Goal: Task Accomplishment & Management: Use online tool/utility

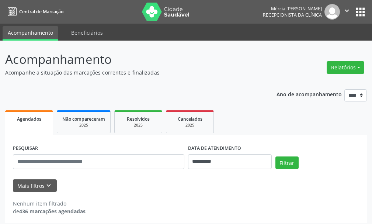
click at [359, 12] on button "apps" at bounding box center [360, 12] width 13 height 13
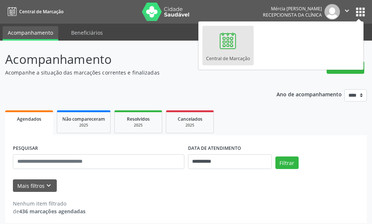
click at [234, 92] on div "**********" at bounding box center [185, 153] width 361 height 139
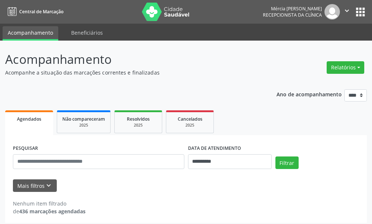
click at [347, 10] on icon "" at bounding box center [347, 11] width 8 height 8
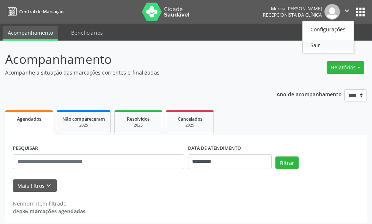
click at [314, 44] on link "Sair" at bounding box center [328, 45] width 51 height 10
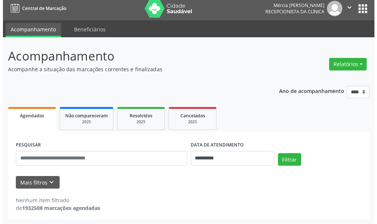
scroll to position [4, 0]
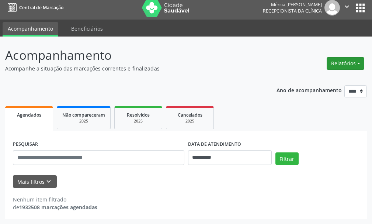
click at [343, 62] on button "Relatórios" at bounding box center [345, 63] width 38 height 13
click at [305, 81] on link "Agendamentos" at bounding box center [324, 79] width 79 height 10
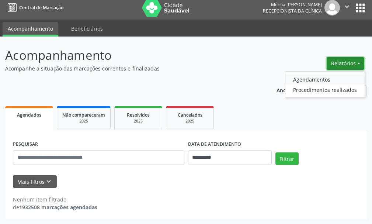
select select "*"
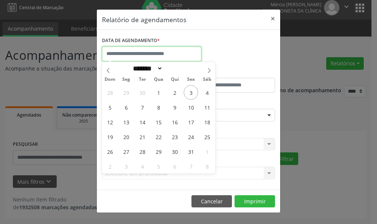
click at [120, 53] on input "text" at bounding box center [151, 53] width 99 height 15
click at [158, 107] on span "8" at bounding box center [158, 107] width 14 height 14
type input "**********"
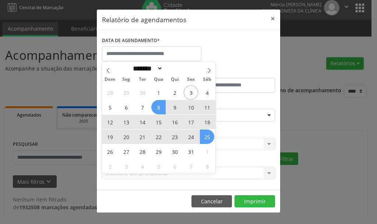
click at [235, 131] on div "CLÍNICA * Selecione uma clínica Nenhum resultado encontrado para: " " Não há ne…" at bounding box center [188, 140] width 177 height 29
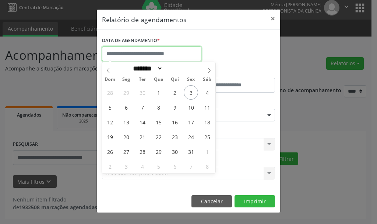
click at [132, 53] on input "text" at bounding box center [151, 53] width 99 height 15
click at [159, 106] on span "8" at bounding box center [158, 107] width 14 height 14
type input "**********"
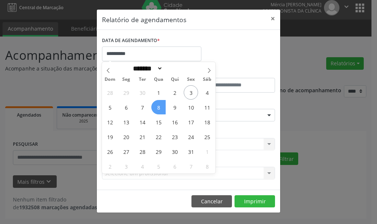
click at [159, 106] on span "8" at bounding box center [158, 107] width 14 height 14
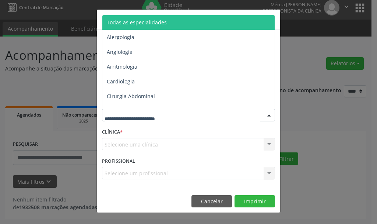
click at [268, 114] on div at bounding box center [269, 115] width 11 height 13
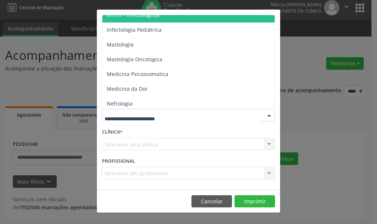
scroll to position [737, 0]
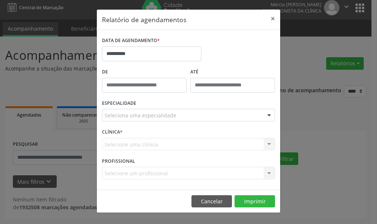
click at [111, 131] on label "CLÍNICA *" at bounding box center [112, 131] width 21 height 11
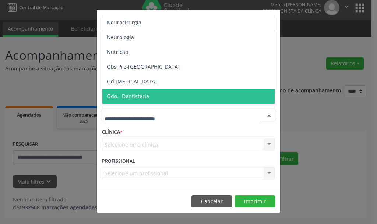
click at [111, 132] on label "CLÍNICA *" at bounding box center [112, 131] width 21 height 11
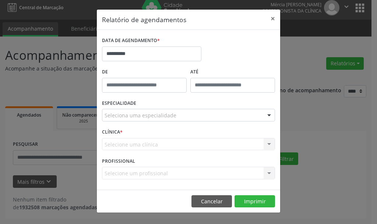
click at [269, 171] on div "Selecione um profissional Nenhum resultado encontrado para: " " Não há nenhuma …" at bounding box center [188, 173] width 173 height 13
click at [269, 173] on div "Selecione um profissional Nenhum resultado encontrado para: " " Não há nenhuma …" at bounding box center [188, 173] width 173 height 13
click at [269, 115] on div at bounding box center [269, 115] width 11 height 13
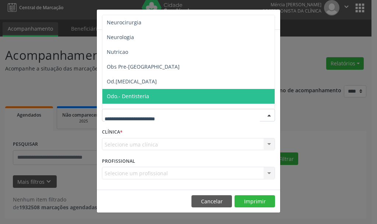
click at [117, 118] on input "text" at bounding box center [182, 118] width 155 height 15
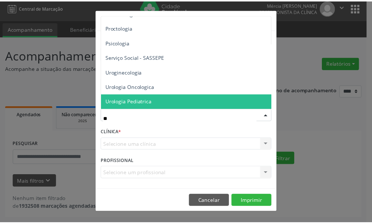
scroll to position [0, 0]
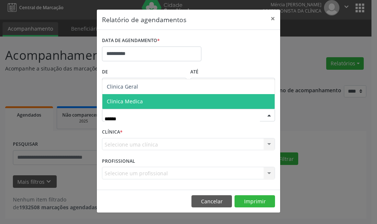
type input "*******"
click at [130, 101] on span "Clinica Medica" at bounding box center [125, 101] width 36 height 7
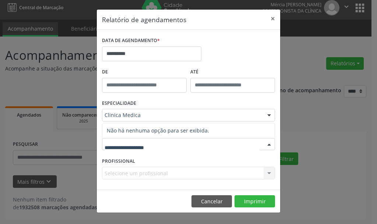
click at [269, 143] on div at bounding box center [269, 144] width 11 height 13
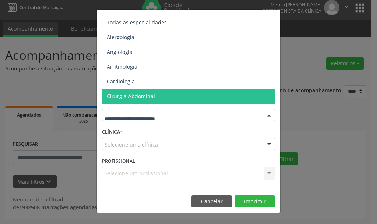
click at [270, 116] on div at bounding box center [269, 115] width 11 height 13
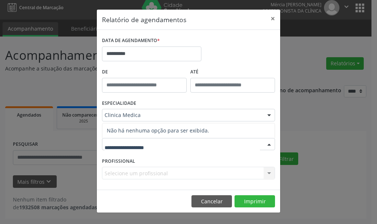
click at [267, 143] on div at bounding box center [269, 144] width 11 height 13
click at [267, 145] on div at bounding box center [269, 144] width 11 height 13
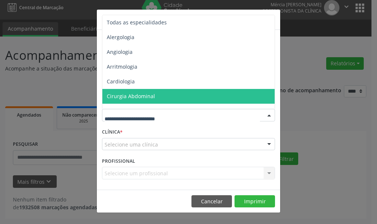
click at [270, 115] on div at bounding box center [269, 115] width 11 height 13
click at [132, 126] on div "CLÍNICA * Selecione uma clínica Nenhum resultado encontrado para: " " Não há ne…" at bounding box center [188, 140] width 177 height 29
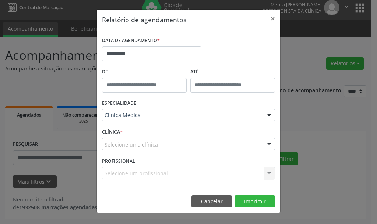
click at [193, 128] on div "CLÍNICA * Selecione uma clínica Nenhum resultado encontrado para: " " Não há ne…" at bounding box center [188, 140] width 177 height 29
click at [269, 143] on div at bounding box center [269, 144] width 11 height 13
click at [120, 146] on input "text" at bounding box center [182, 147] width 155 height 15
click at [269, 145] on div at bounding box center [269, 144] width 11 height 13
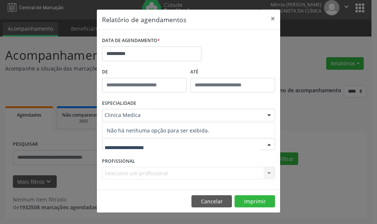
click at [153, 148] on input "text" at bounding box center [182, 147] width 155 height 15
click at [269, 144] on div at bounding box center [269, 144] width 11 height 13
click at [127, 147] on input "text" at bounding box center [182, 147] width 155 height 15
click at [270, 143] on div at bounding box center [269, 144] width 11 height 13
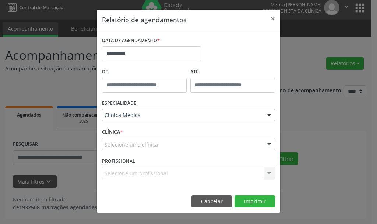
click at [270, 143] on div at bounding box center [269, 144] width 11 height 13
click at [269, 171] on div "Selecione um profissional Nenhum resultado encontrado para: " " Não há nenhuma …" at bounding box center [188, 173] width 173 height 13
click at [268, 171] on div "Selecione um profissional Nenhum resultado encontrado para: " " Não há nenhuma …" at bounding box center [188, 173] width 173 height 13
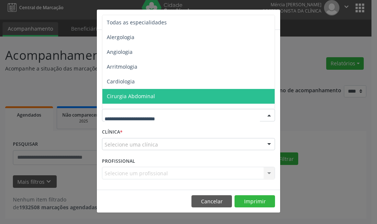
click at [269, 113] on div at bounding box center [269, 115] width 11 height 13
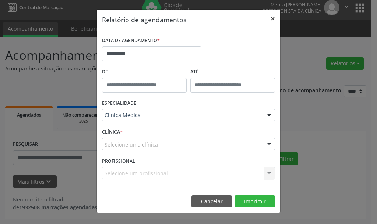
click at [271, 19] on button "×" at bounding box center [273, 19] width 15 height 18
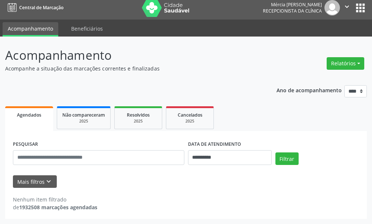
click at [346, 6] on icon "" at bounding box center [347, 7] width 8 height 8
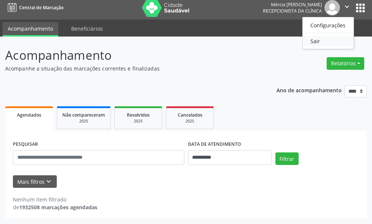
click at [314, 41] on link "Sair" at bounding box center [328, 41] width 51 height 10
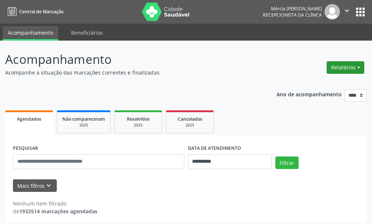
click at [344, 65] on button "Relatórios" at bounding box center [345, 67] width 38 height 13
click at [311, 83] on link "Agendamentos" at bounding box center [324, 83] width 79 height 10
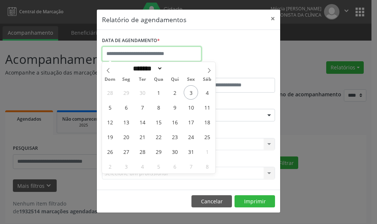
click at [126, 53] on input "text" at bounding box center [151, 53] width 99 height 15
click at [160, 107] on span "8" at bounding box center [158, 107] width 14 height 14
type input "**********"
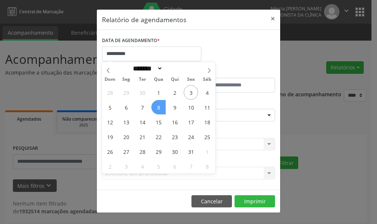
click at [160, 107] on span "8" at bounding box center [158, 107] width 14 height 14
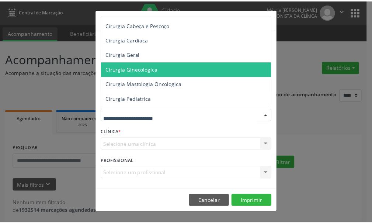
scroll to position [221, 0]
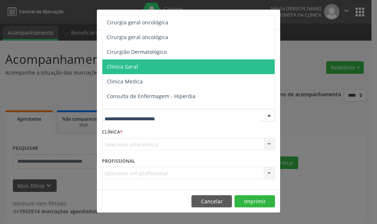
click at [130, 66] on span "Clinica Geral" at bounding box center [122, 66] width 31 height 7
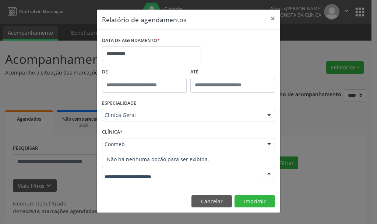
click at [269, 172] on div at bounding box center [269, 173] width 11 height 13
type input "*"
click at [133, 176] on input "**********" at bounding box center [182, 176] width 155 height 15
type input "**********"
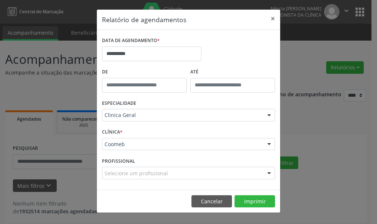
click at [268, 174] on div at bounding box center [269, 173] width 11 height 13
click at [272, 17] on button "×" at bounding box center [273, 19] width 15 height 18
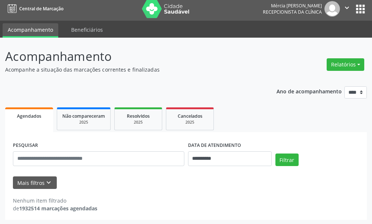
scroll to position [4, 0]
